Goal: Information Seeking & Learning: Check status

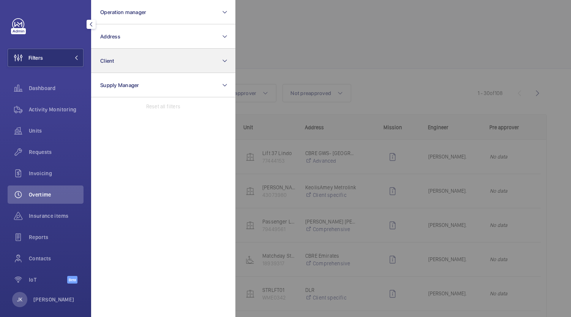
click at [174, 68] on button "Client" at bounding box center [163, 61] width 144 height 24
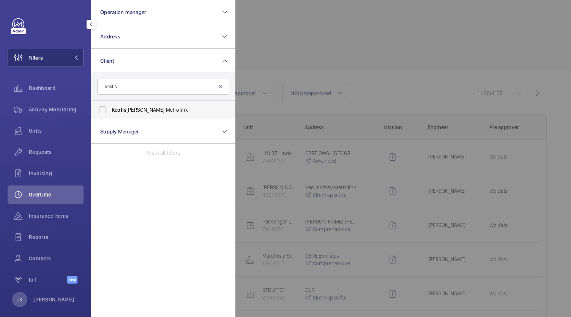
type input "keolis"
click at [158, 112] on span "Keolis Amey Metrolink" at bounding box center [164, 110] width 104 height 8
click at [110, 112] on input "Keolis Amey Metrolink" at bounding box center [102, 109] width 15 height 15
checkbox input "true"
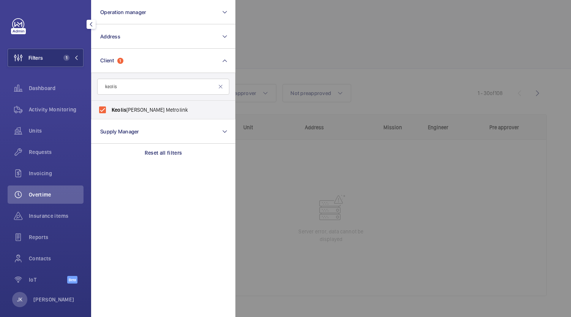
click at [305, 186] on div at bounding box center [520, 158] width 571 height 317
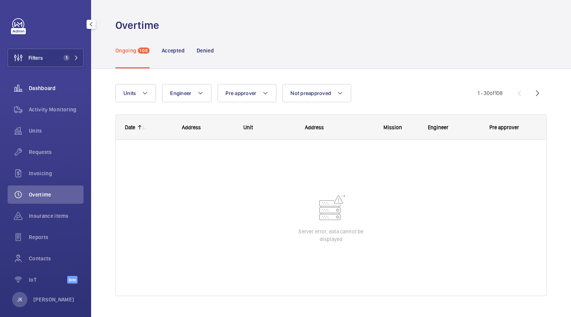
click at [49, 89] on span "Dashboard" at bounding box center [56, 88] width 55 height 8
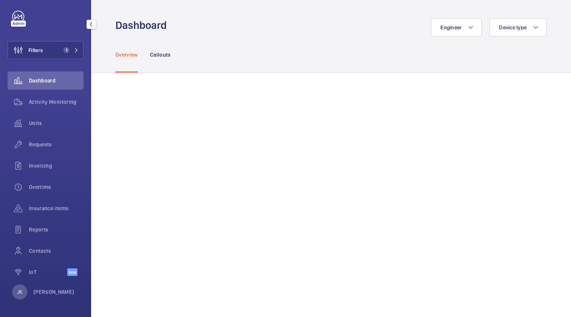
scroll to position [8, 0]
click at [43, 124] on span "Units" at bounding box center [56, 122] width 55 height 8
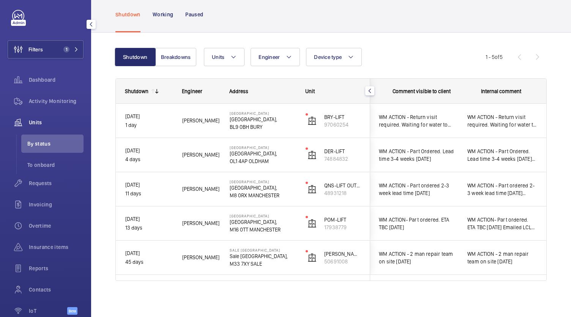
scroll to position [0, 179]
click at [332, 262] on p "50691008" at bounding box center [342, 261] width 36 height 8
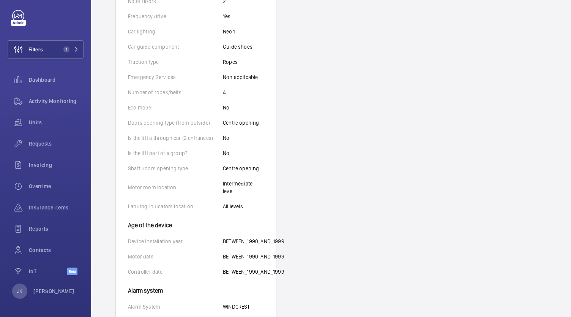
scroll to position [405, 0]
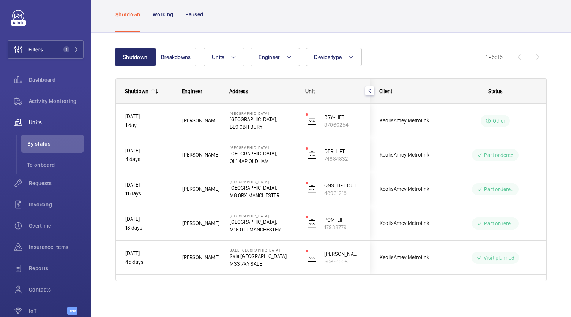
click at [246, 252] on p "Sale [GEOGRAPHIC_DATA]," at bounding box center [263, 256] width 66 height 8
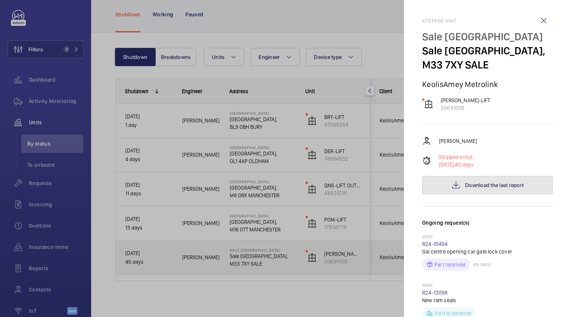
click at [510, 177] on button "Download the last report" at bounding box center [487, 185] width 131 height 18
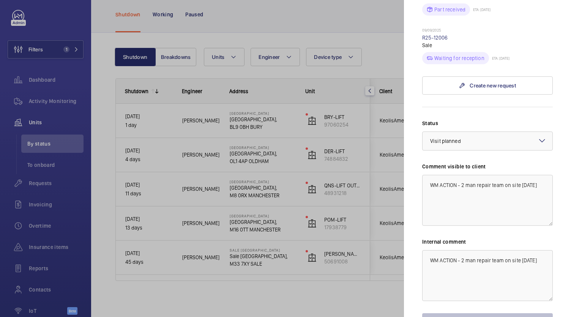
scroll to position [354, 0]
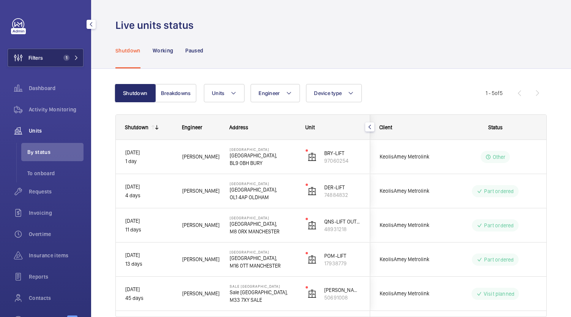
click at [60, 62] on button "Filters 1" at bounding box center [46, 58] width 76 height 18
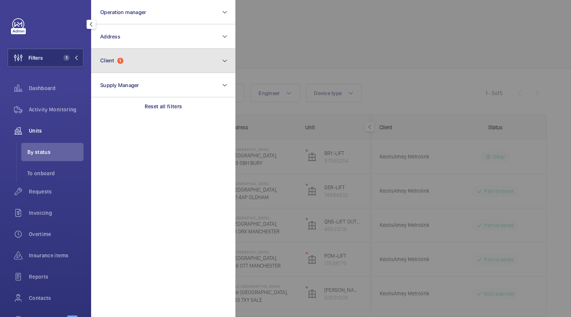
click at [180, 60] on button "Client 1" at bounding box center [163, 61] width 144 height 24
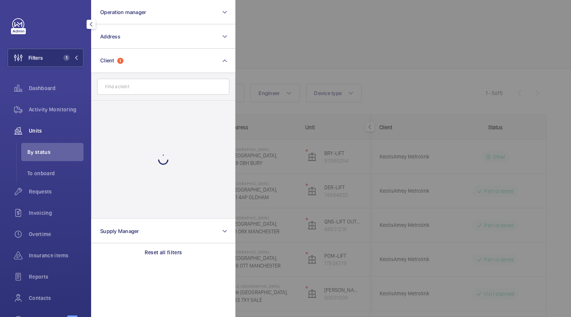
click at [164, 89] on input "text" at bounding box center [163, 87] width 132 height 16
type input "b"
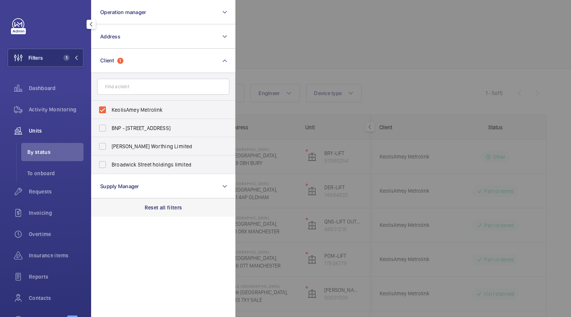
click at [169, 209] on p "Reset all filters" at bounding box center [164, 208] width 38 height 8
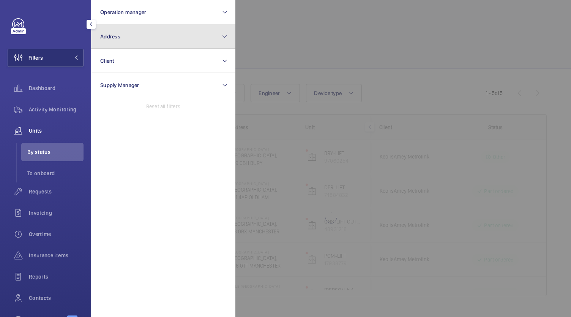
click at [162, 40] on button "Address" at bounding box center [163, 36] width 144 height 24
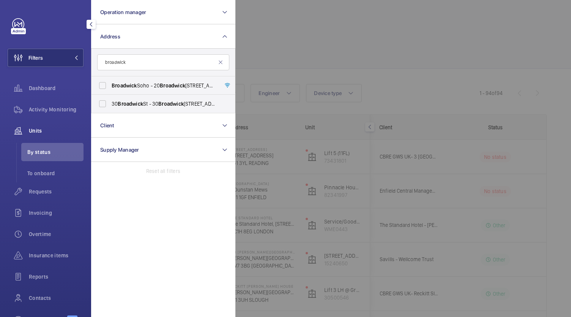
type input "broadwick"
click at [143, 75] on form "broadwick" at bounding box center [164, 63] width 144 height 28
click at [144, 84] on span "Broadwick Soho - [STREET_ADDRESS]" at bounding box center [164, 86] width 104 height 8
click at [110, 84] on input "Broadwick Soho - [STREET_ADDRESS]" at bounding box center [102, 85] width 15 height 15
checkbox input "true"
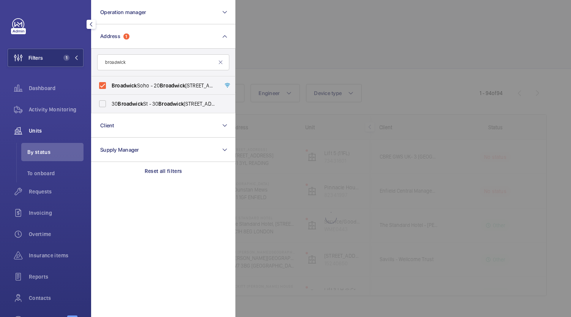
click at [305, 37] on div at bounding box center [520, 158] width 571 height 317
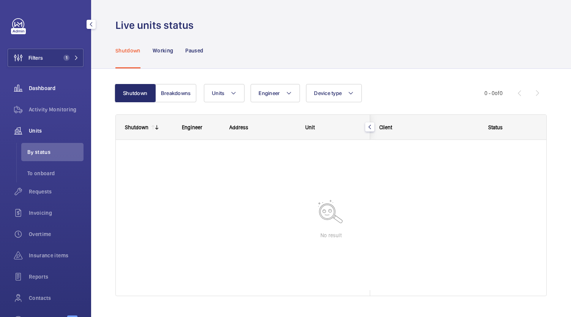
click at [58, 88] on span "Dashboard" at bounding box center [56, 88] width 55 height 8
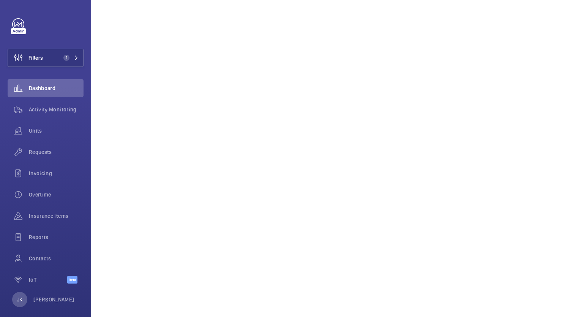
scroll to position [297, 0]
